Goal: Navigation & Orientation: Find specific page/section

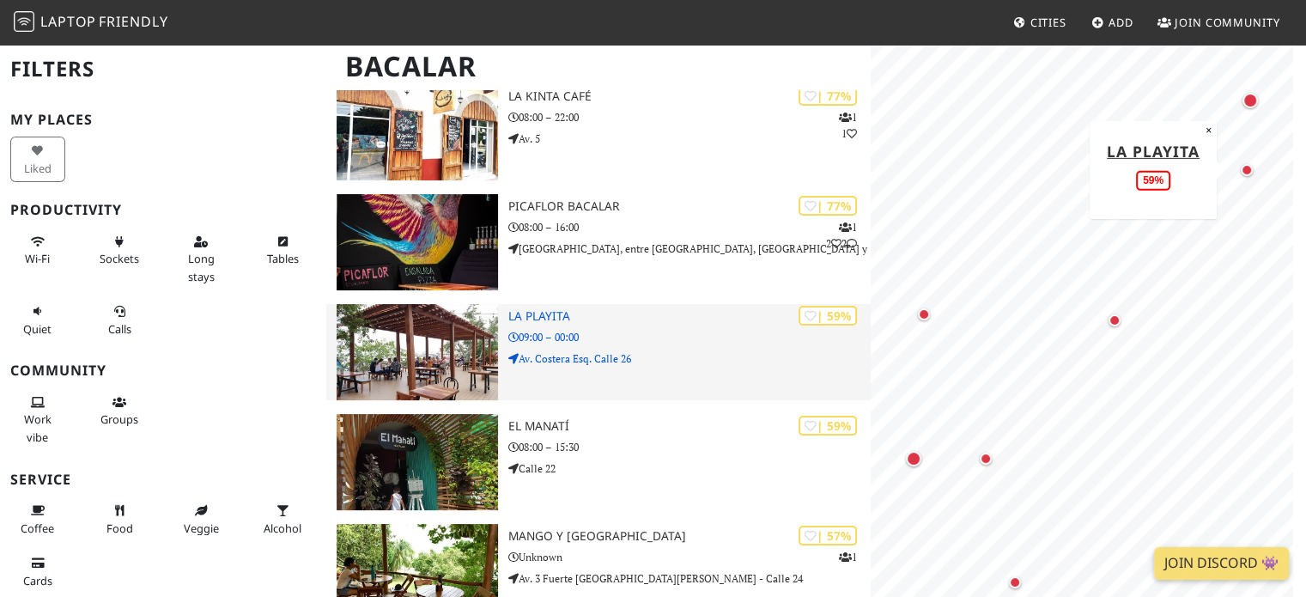
scroll to position [86, 0]
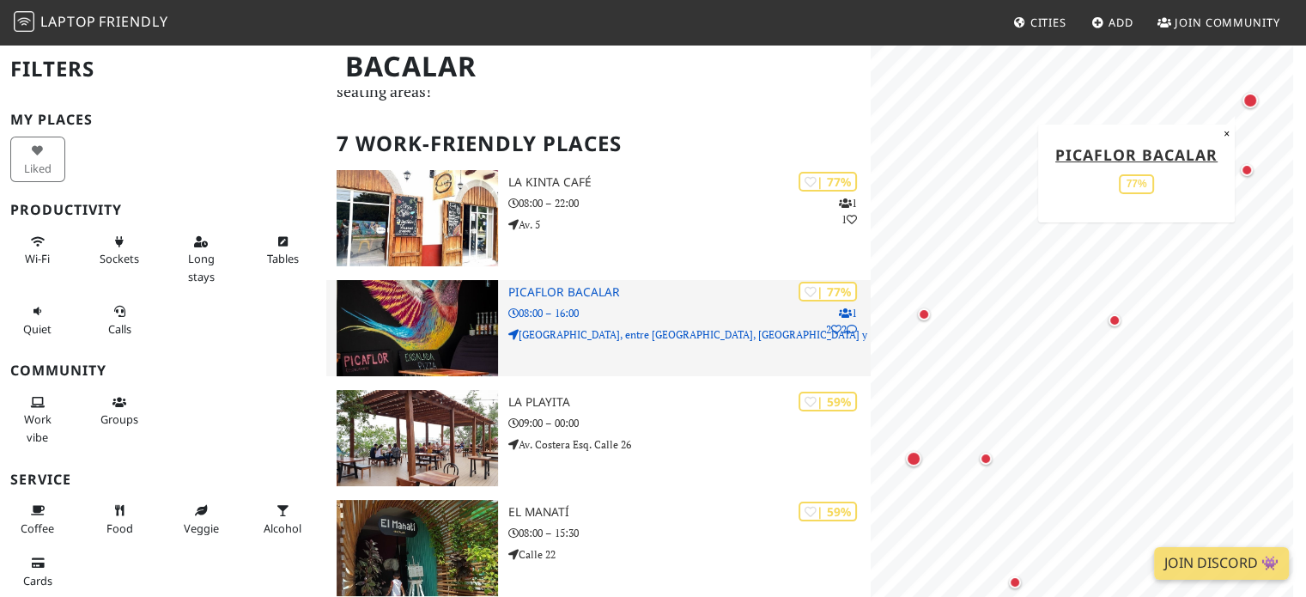
click at [850, 324] on icon at bounding box center [851, 329] width 10 height 10
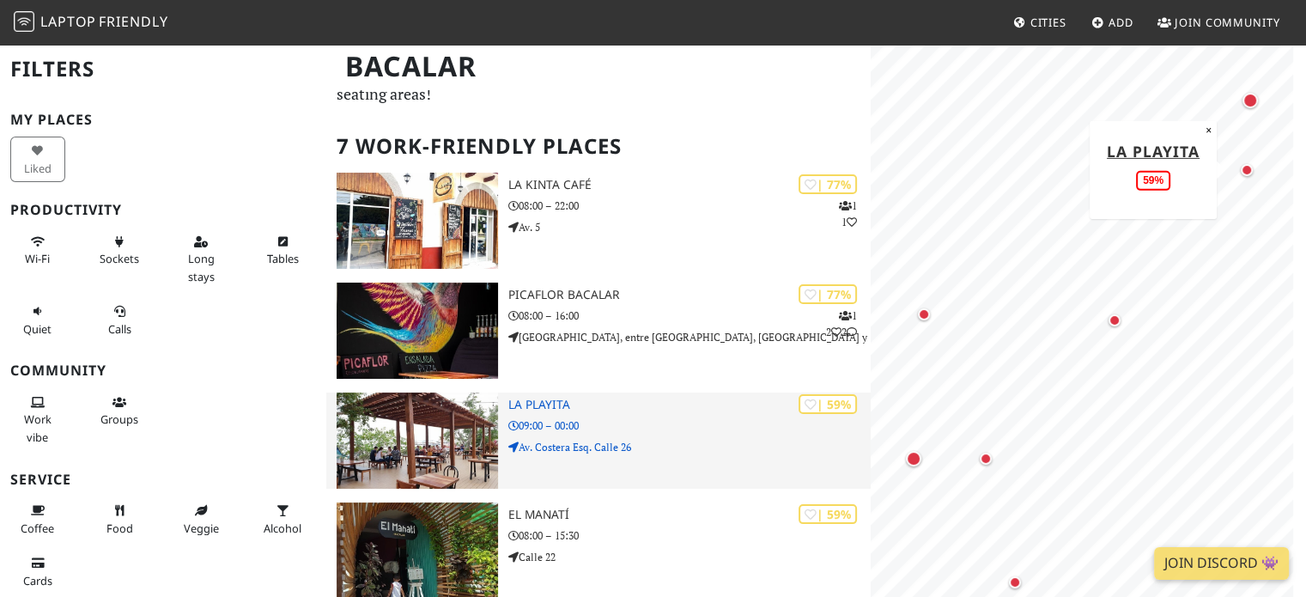
scroll to position [0, 0]
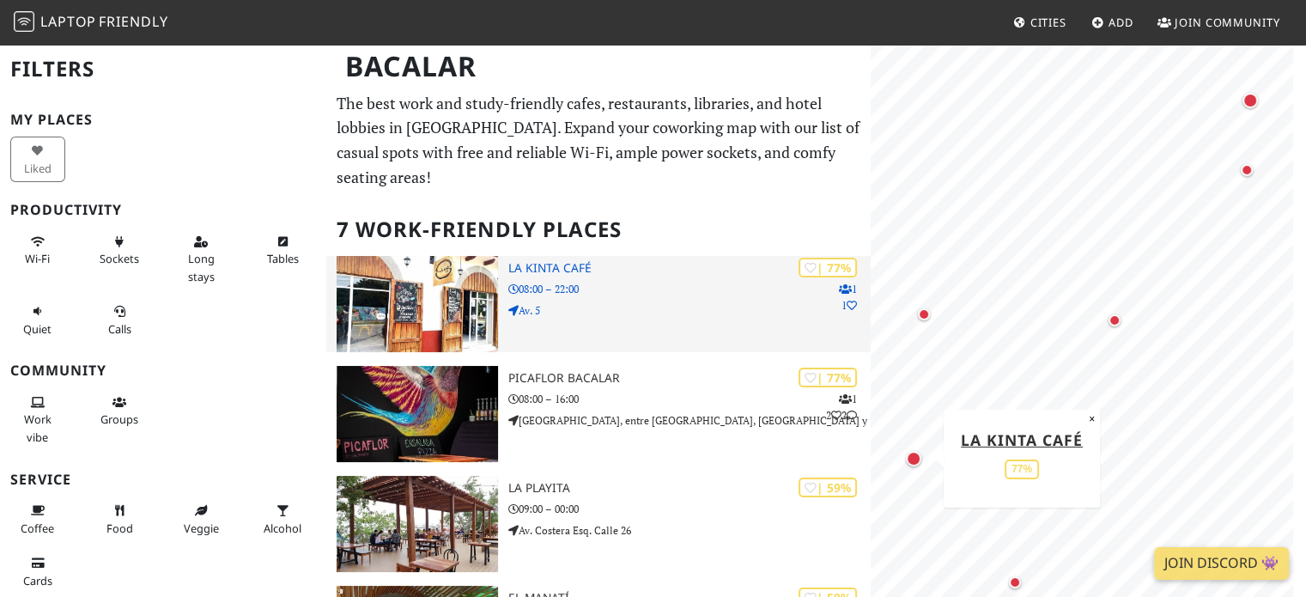
click at [550, 261] on h3 "La Kinta Café" at bounding box center [689, 268] width 363 height 15
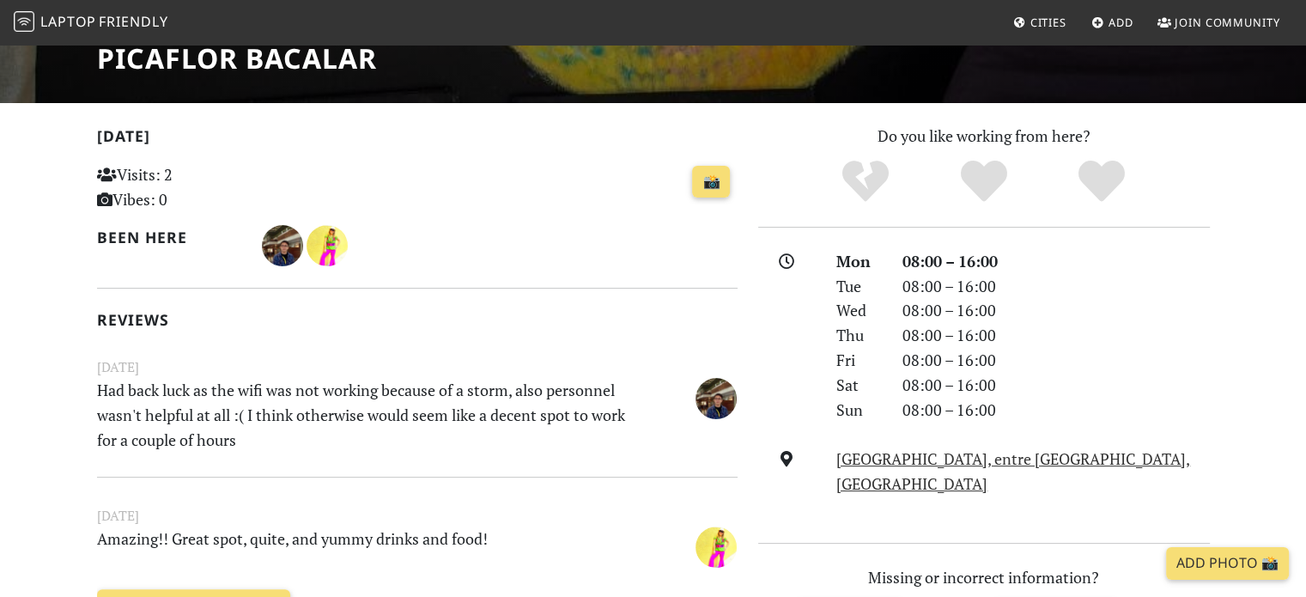
scroll to position [258, 0]
